Goal: Information Seeking & Learning: Learn about a topic

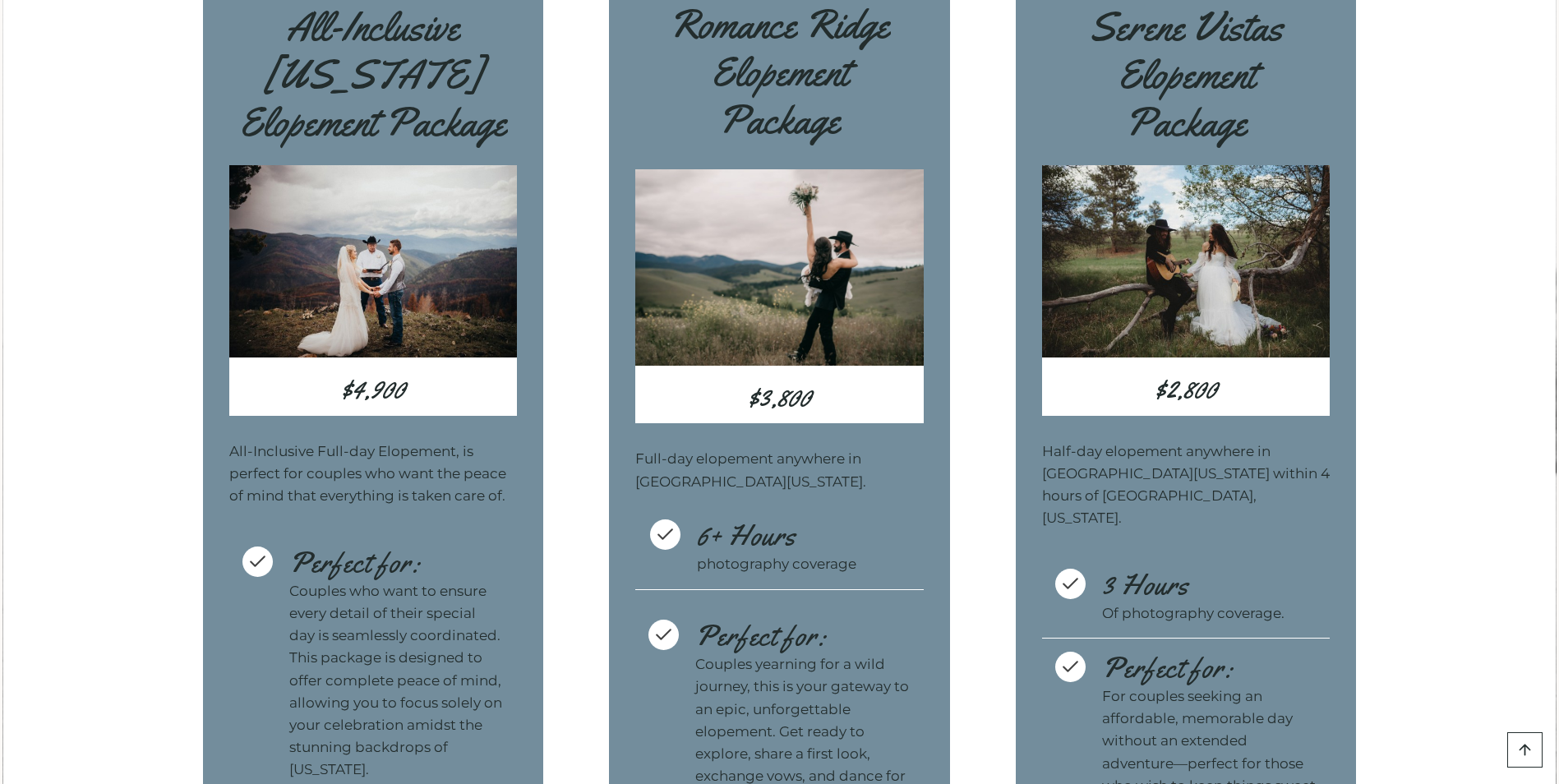
scroll to position [4944, 0]
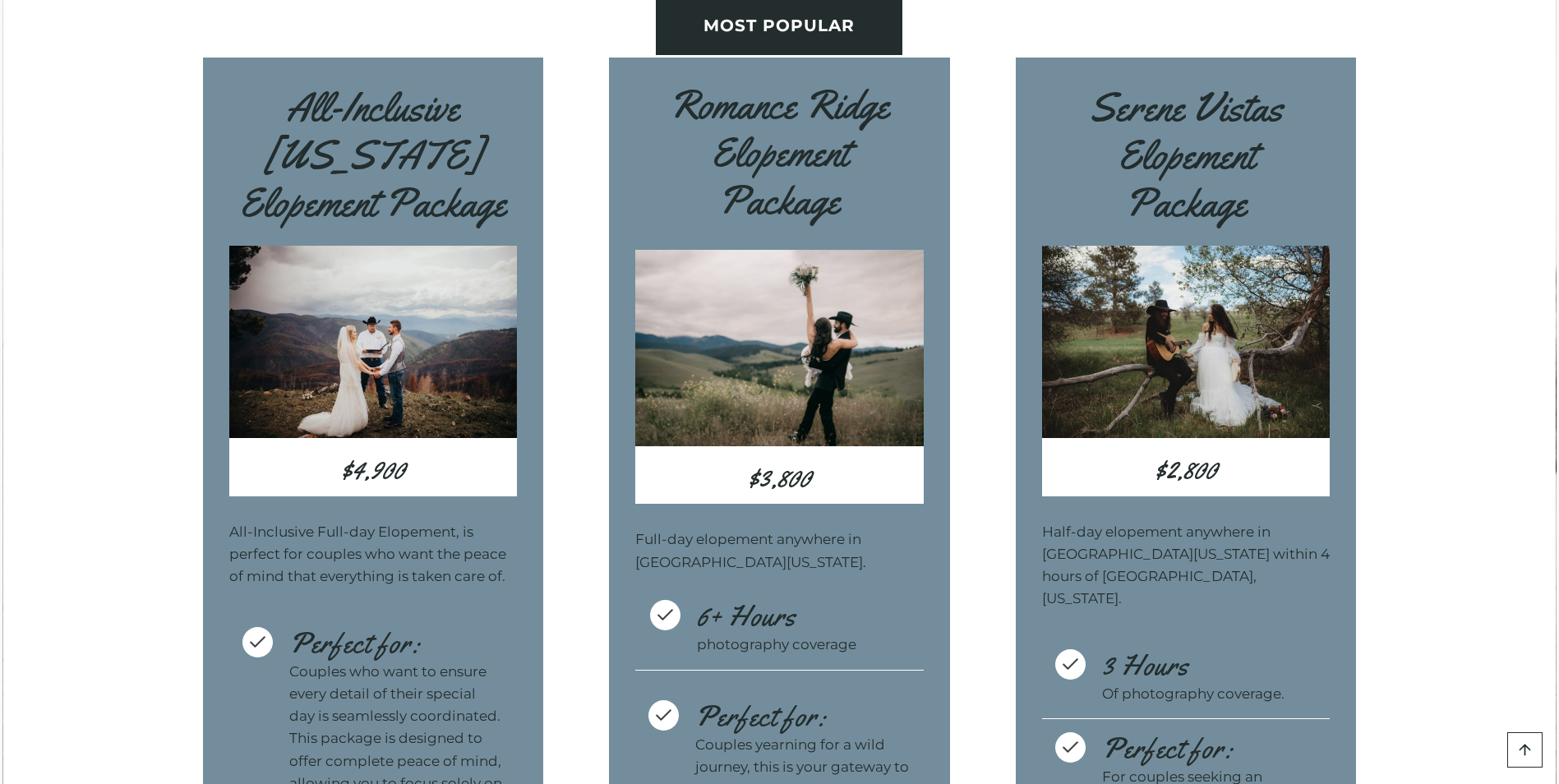
click at [808, 495] on h3 "$3,800" at bounding box center [779, 477] width 288 height 50
click at [788, 444] on img at bounding box center [779, 347] width 288 height 196
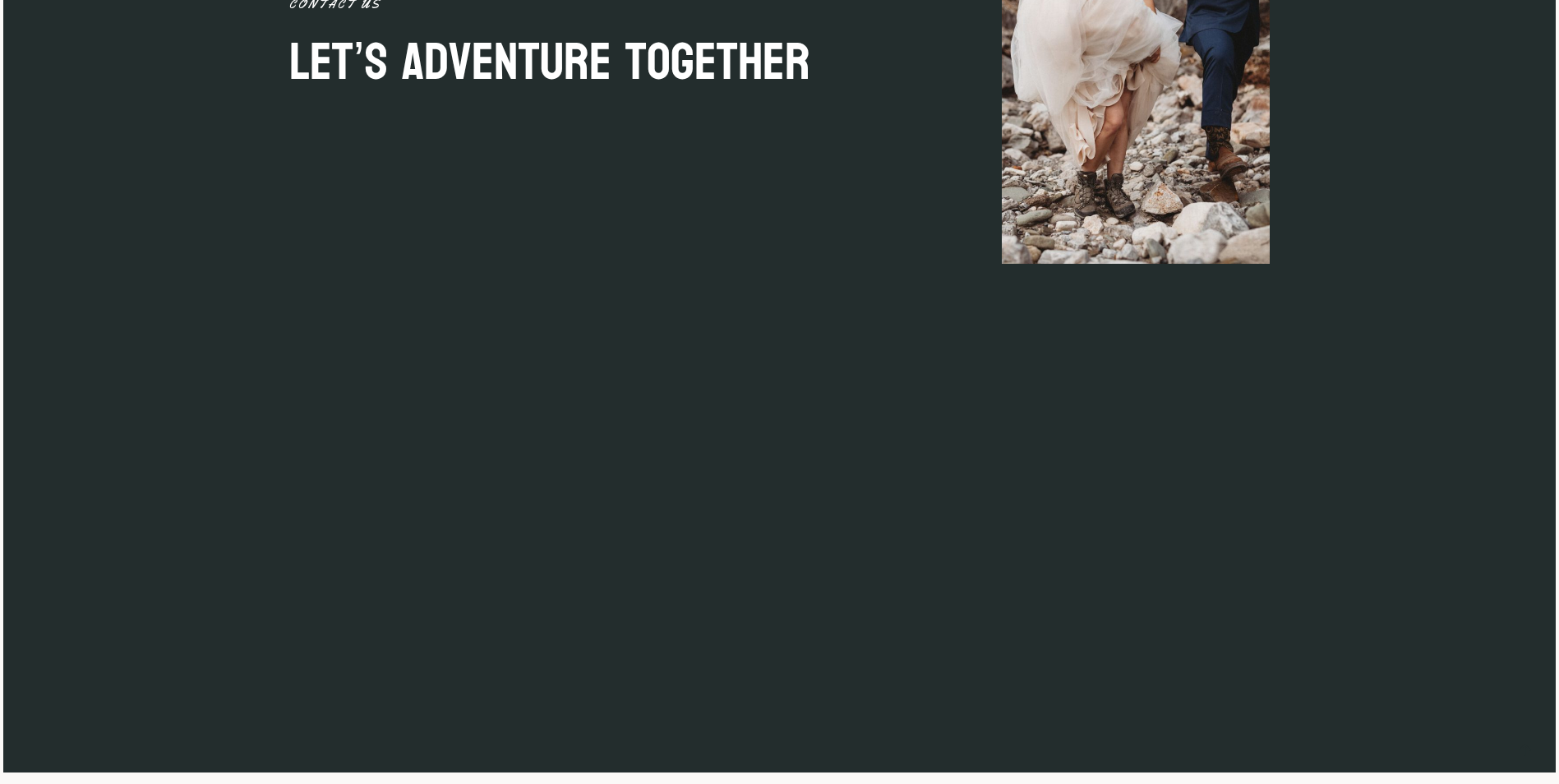
scroll to position [7757, 0]
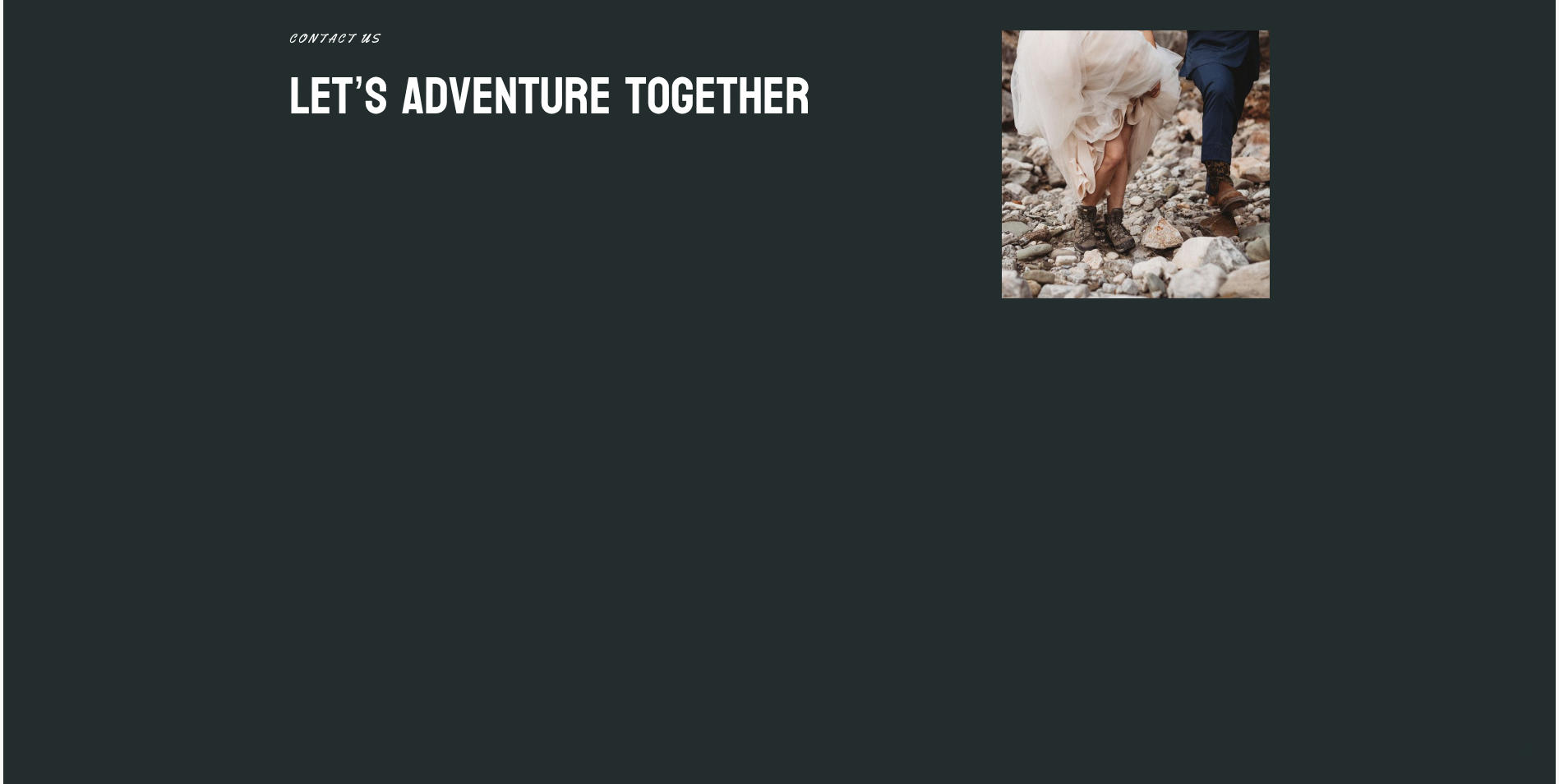
click at [1041, 529] on div at bounding box center [1136, 366] width 268 height 671
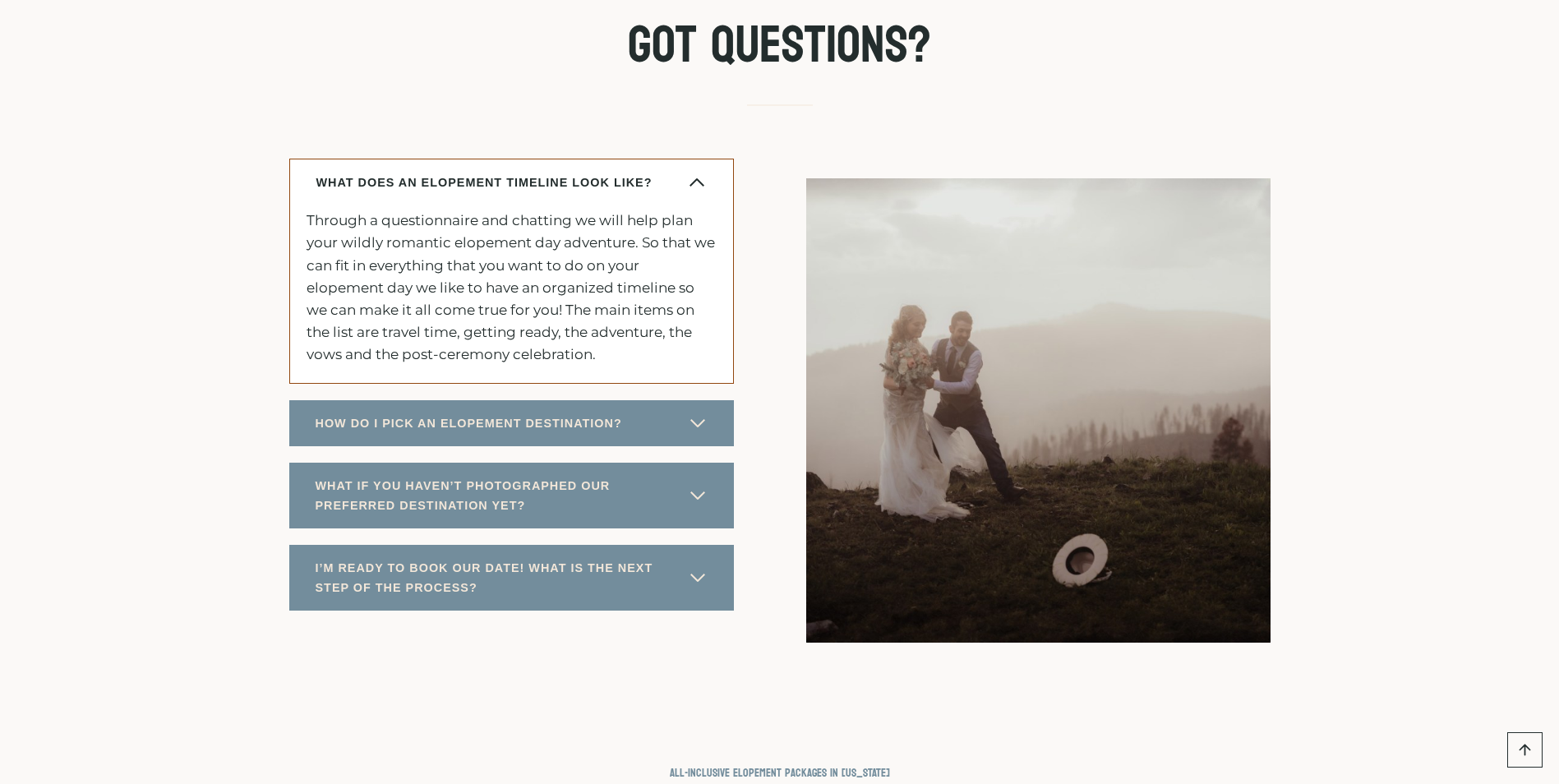
scroll to position [8587, 0]
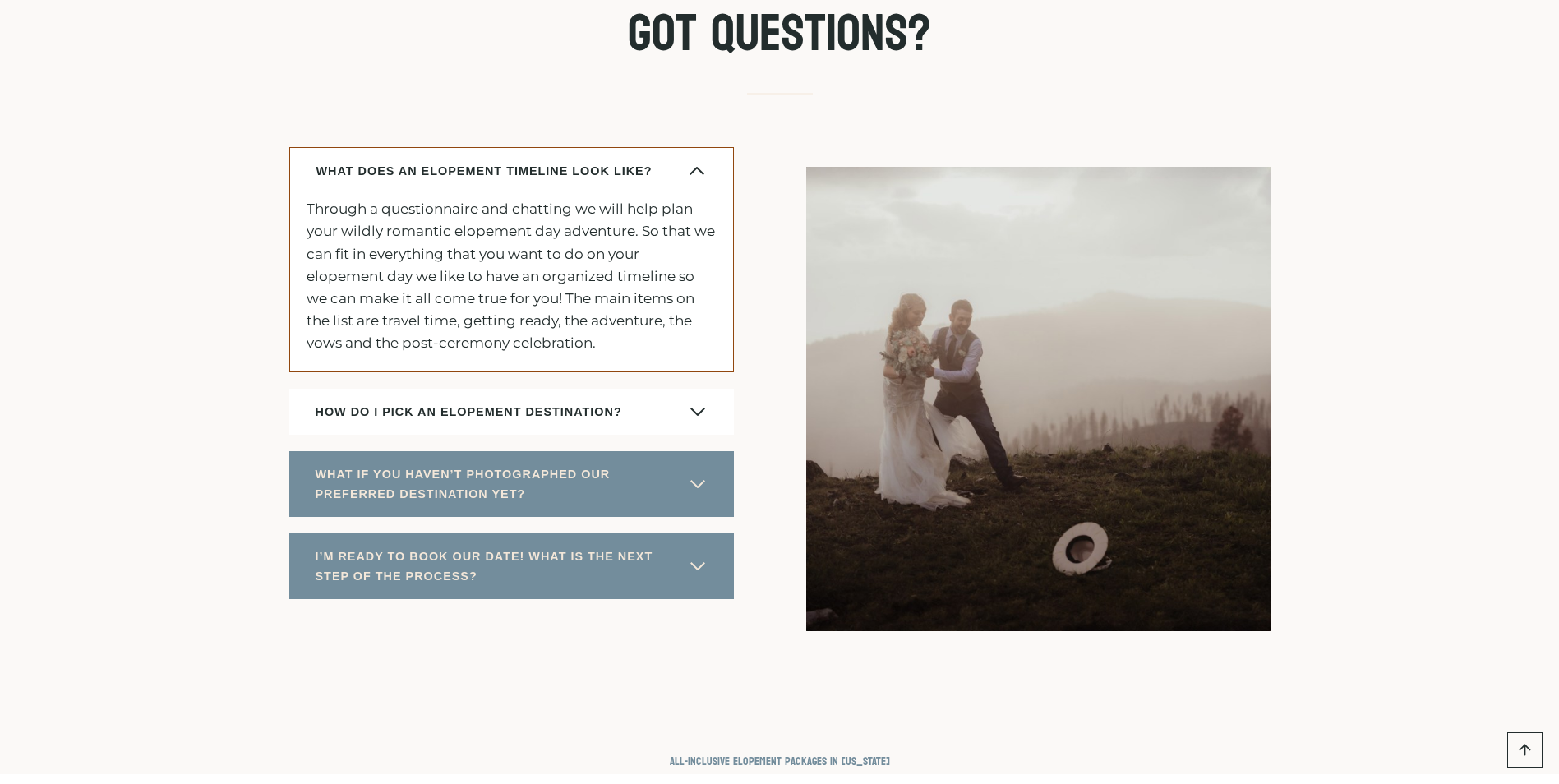
click at [697, 435] on button "HOW DO I PICK AN ELOPEMENT DESTINATION?" at bounding box center [512, 410] width 445 height 46
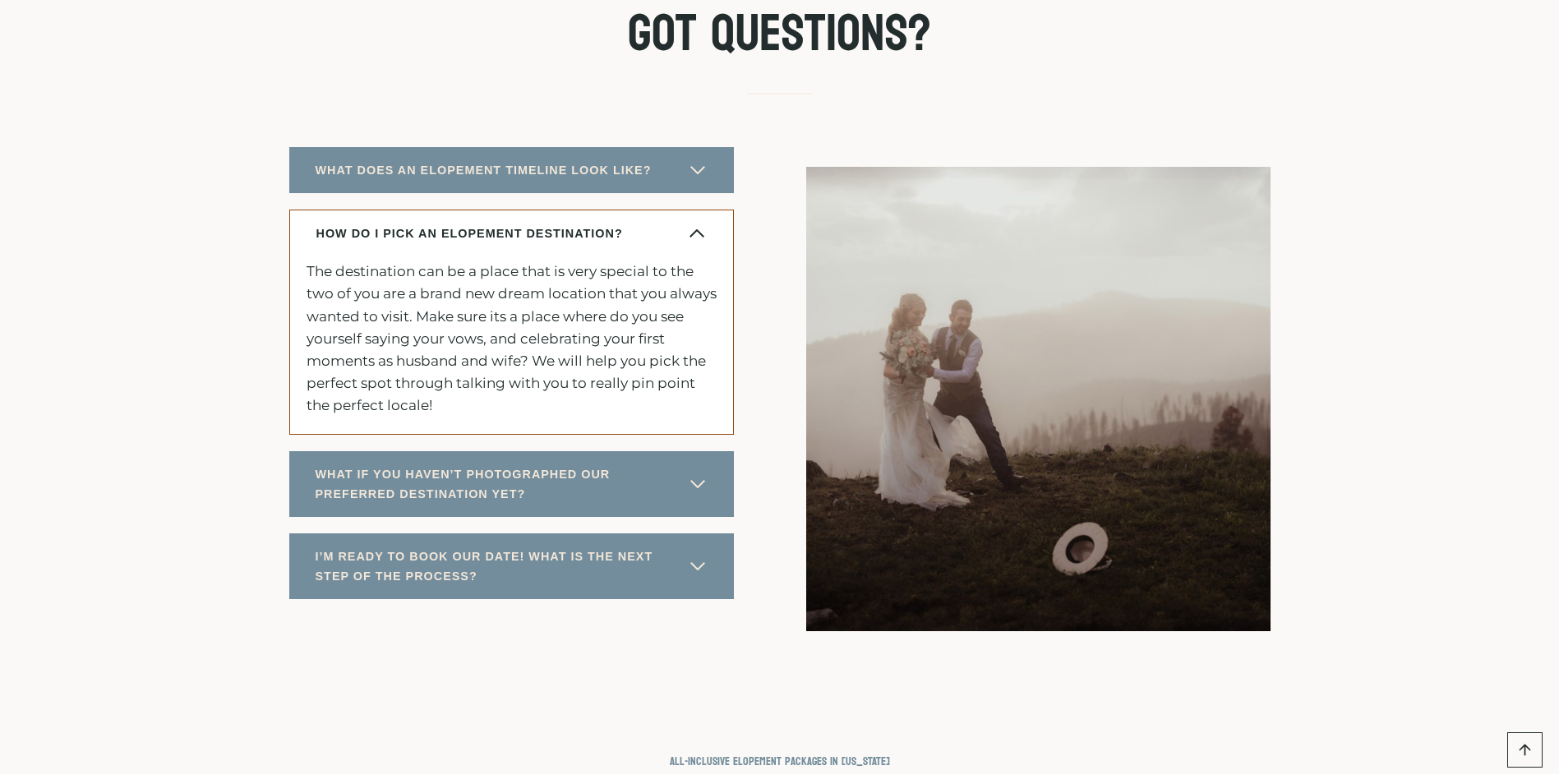
click at [697, 434] on div "The destination can be a place that is very special to the two of you are a bra…" at bounding box center [512, 344] width 445 height 178
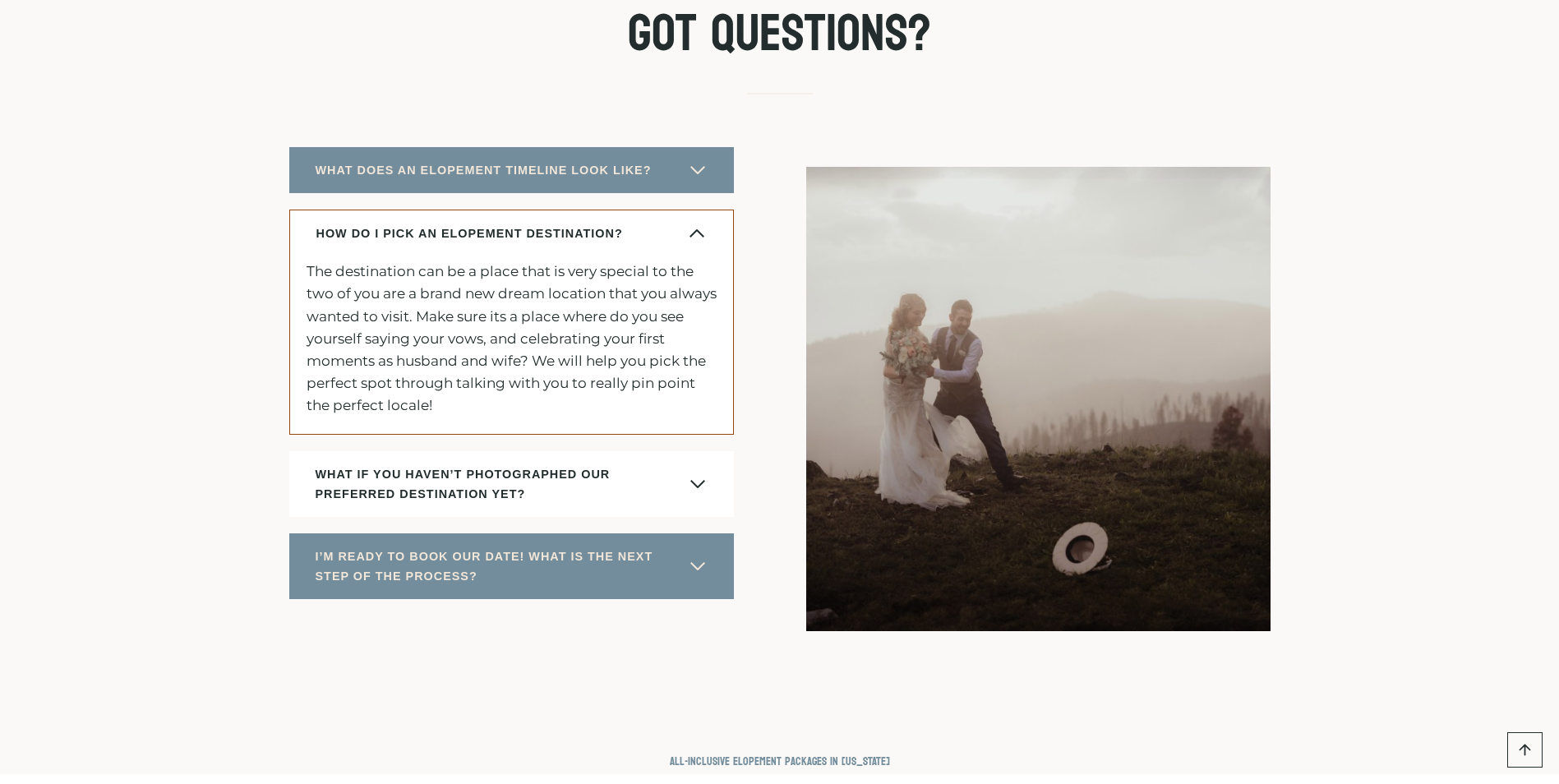
click at [701, 494] on span "button" at bounding box center [698, 483] width 19 height 19
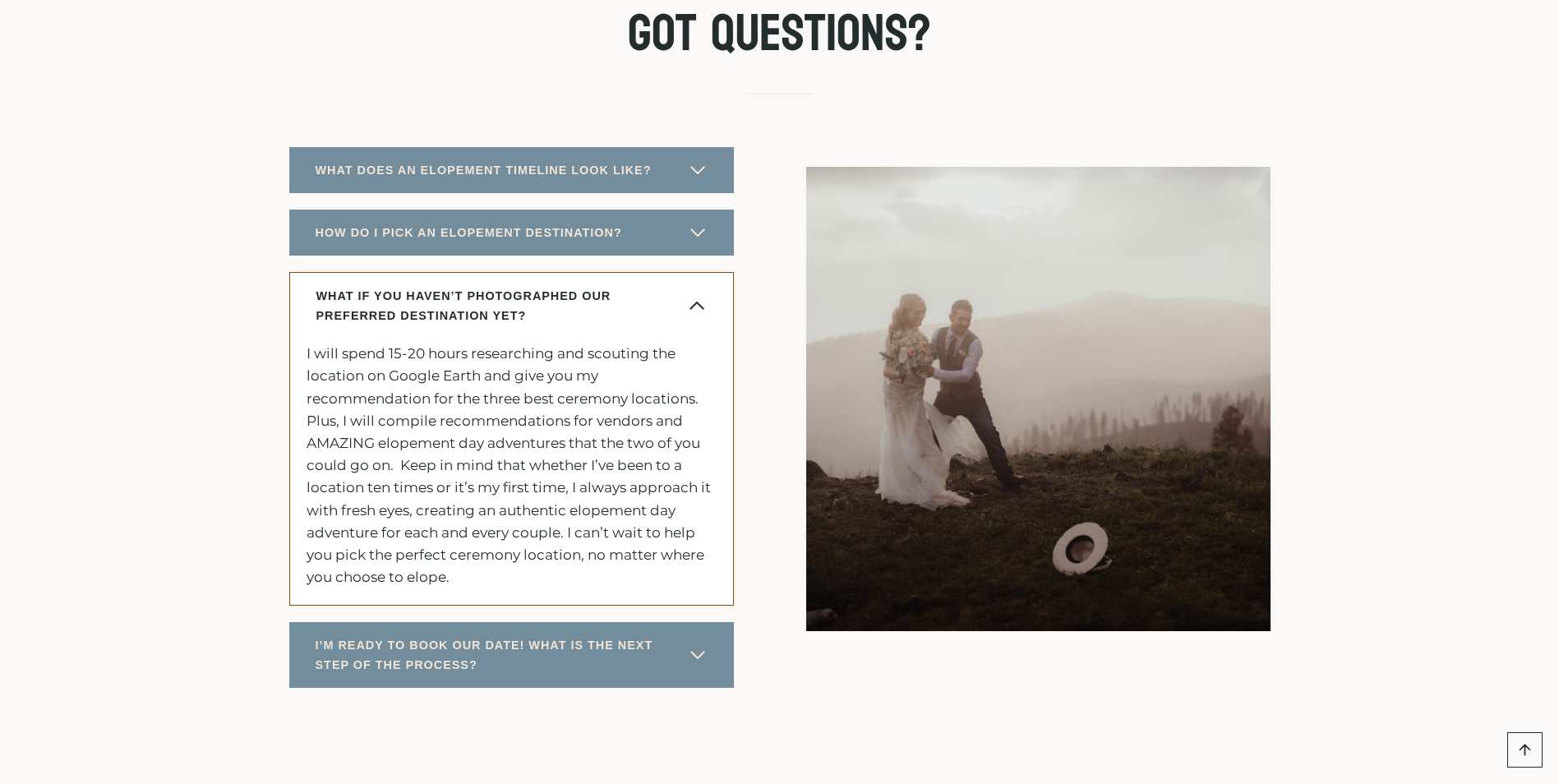
click at [575, 588] on p "I will spend 15-20 hours researching and scouting the location on Google Earth …" at bounding box center [512, 465] width 410 height 245
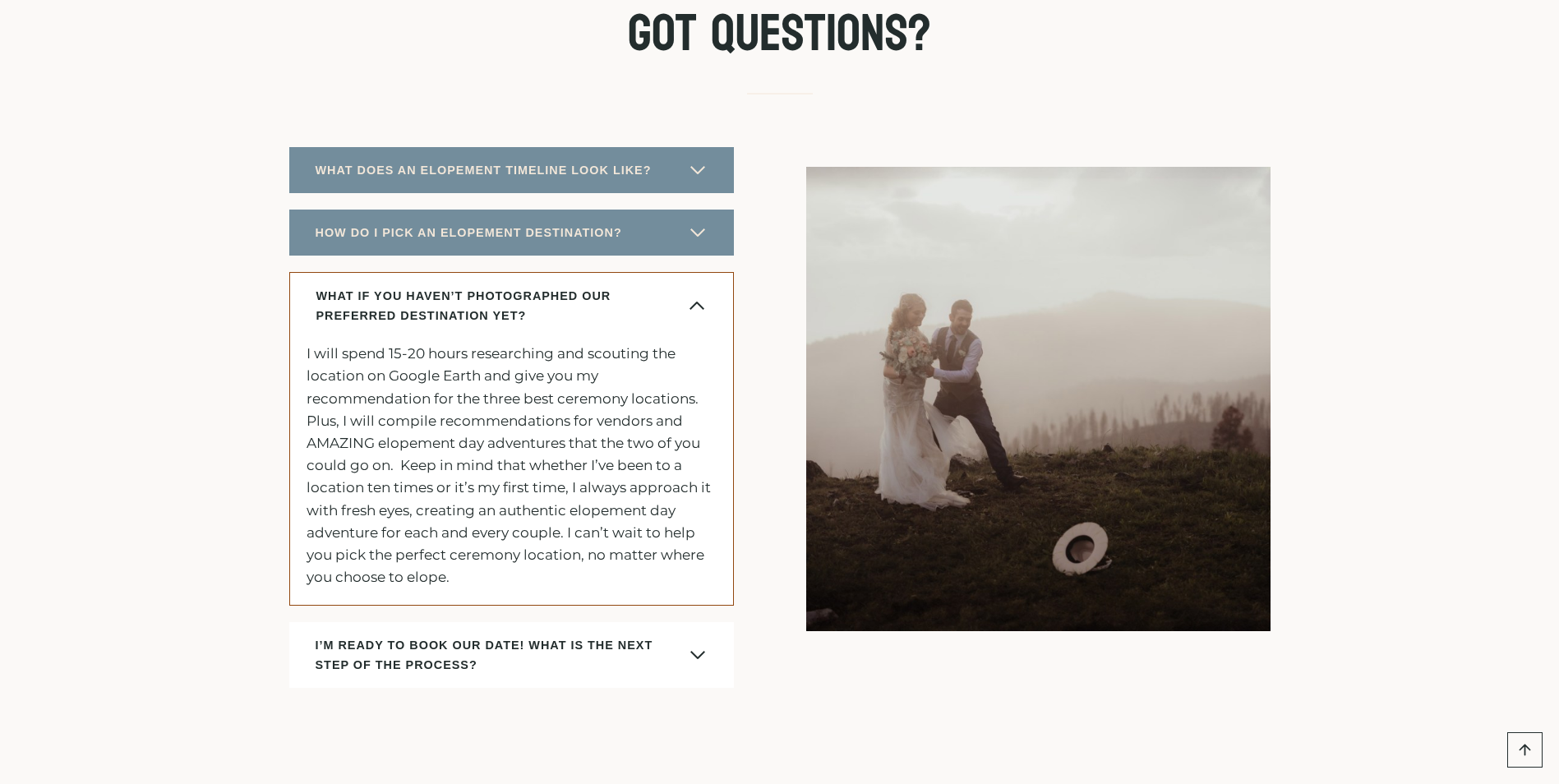
click at [678, 674] on span "I’M READY TO BOOK OUR DATE! WHAT IS THE NEXT STEP OF THE PROCESS?" at bounding box center [497, 654] width 364 height 40
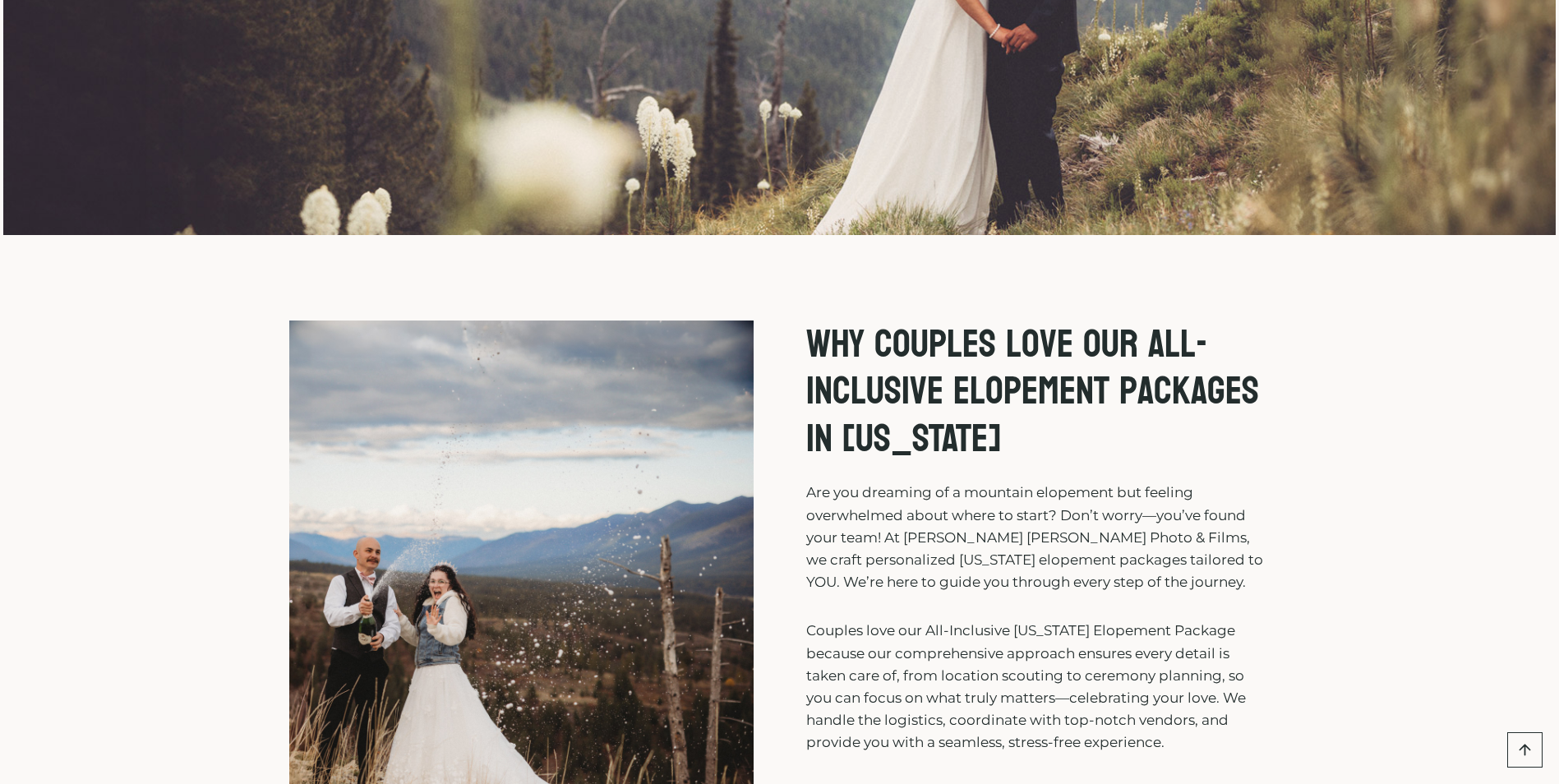
scroll to position [0, 0]
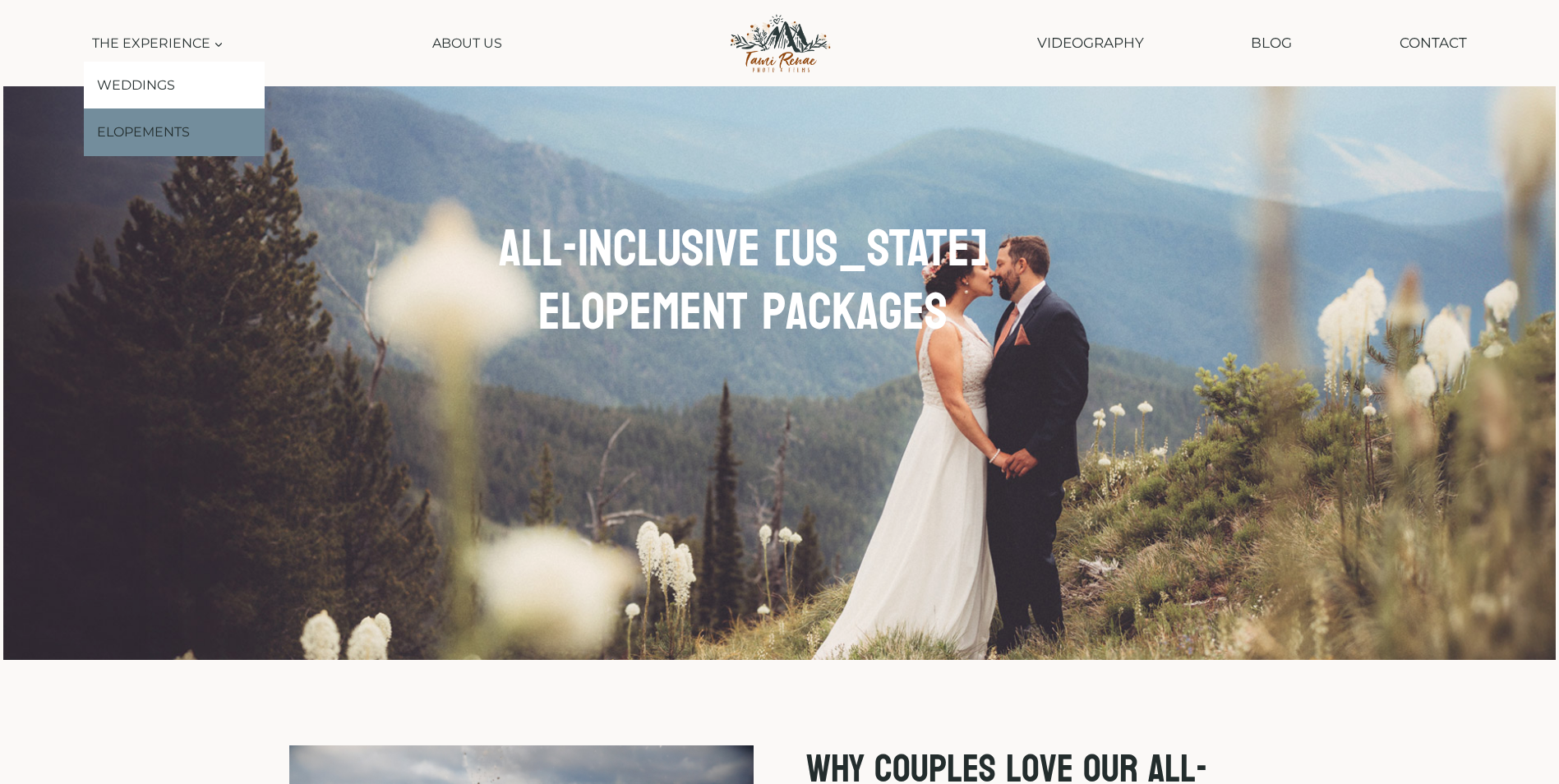
click at [152, 131] on link "Elopements" at bounding box center [174, 132] width 181 height 48
